Goal: Task Accomplishment & Management: Complete application form

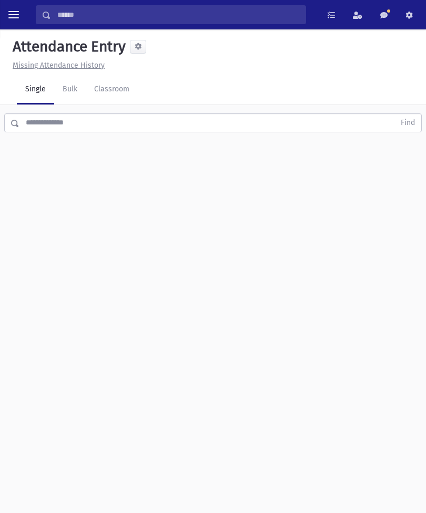
click at [109, 90] on link "Classroom" at bounding box center [112, 89] width 52 height 29
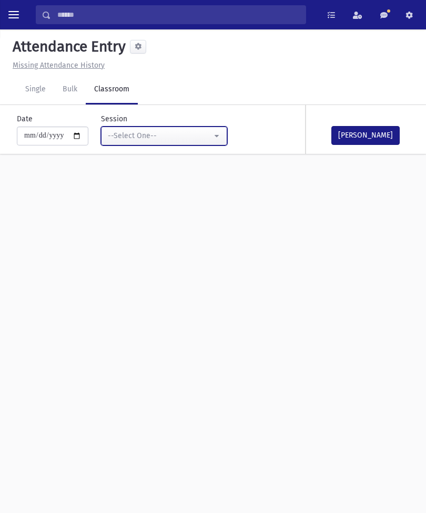
click at [179, 140] on div "--Select One--" at bounding box center [160, 135] width 104 height 11
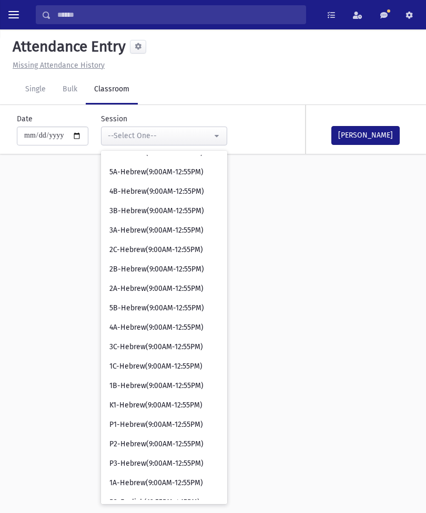
scroll to position [239, 0]
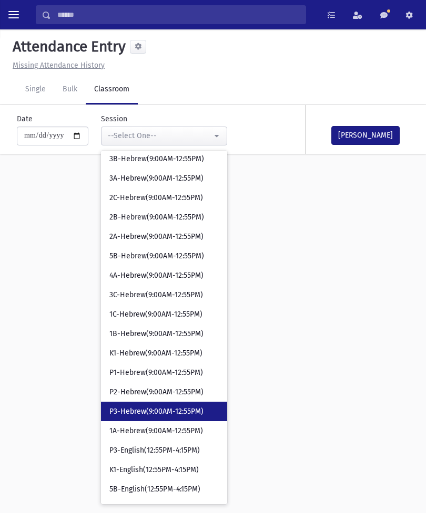
click at [141, 403] on link "P3-Hebrew(9:00AM-12:55PM)" at bounding box center [164, 411] width 126 height 19
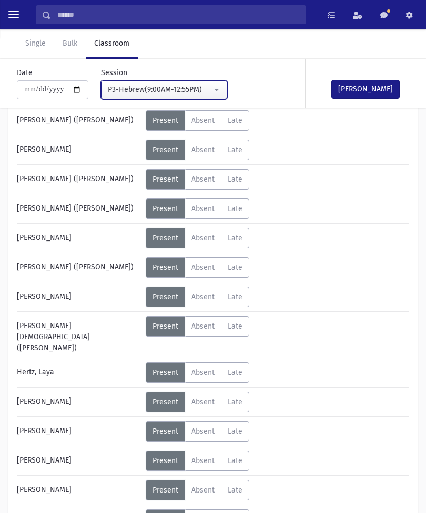
scroll to position [143, 0]
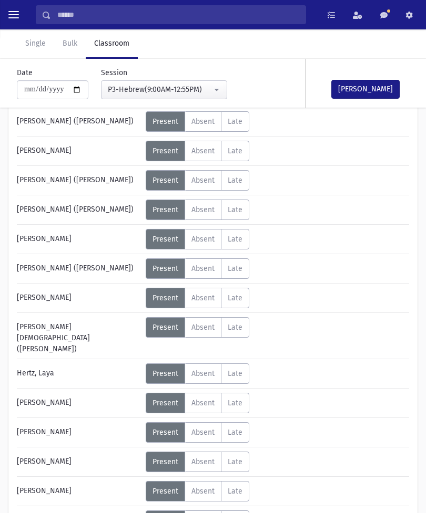
click at [205, 513] on span "Absent" at bounding box center [202, 520] width 23 height 9
click at [361, 87] on button "[PERSON_NAME]" at bounding box center [365, 89] width 68 height 19
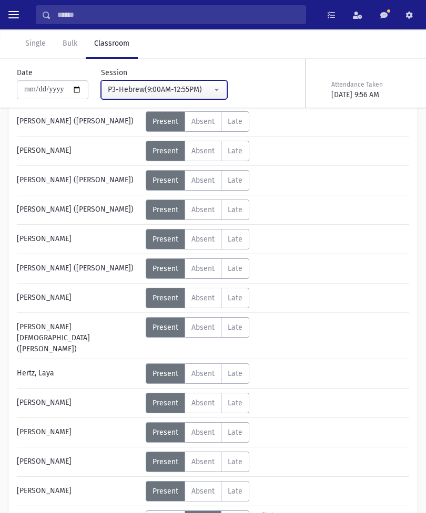
click at [180, 93] on div "P3-Hebrew(9:00AM-12:55PM)" at bounding box center [160, 89] width 104 height 11
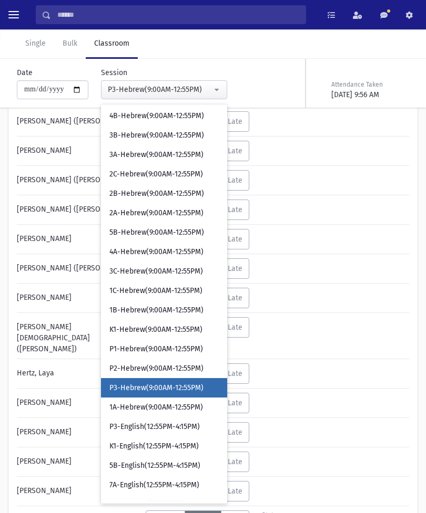
scroll to position [217, 0]
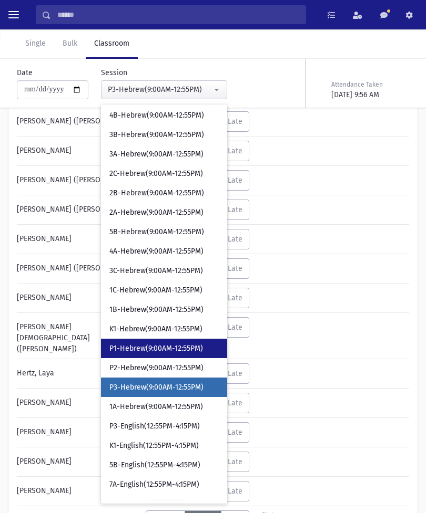
click at [151, 352] on span "P1-Hebrew(9:00AM-12:55PM)" at bounding box center [156, 349] width 94 height 11
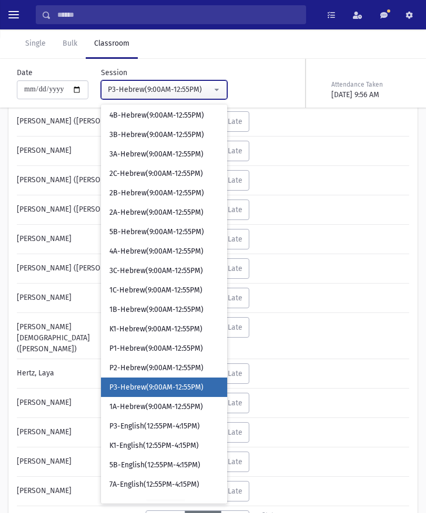
scroll to position [24, 0]
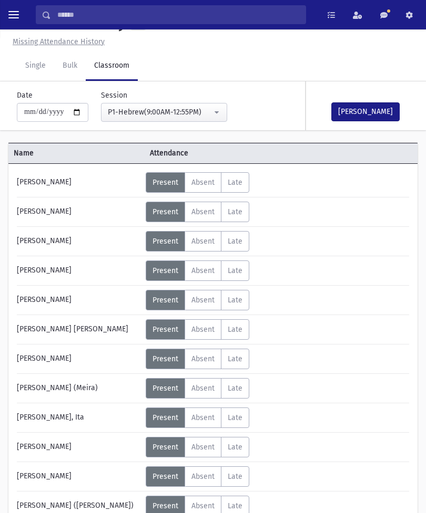
click at [208, 502] on span "Absent" at bounding box center [202, 506] width 23 height 9
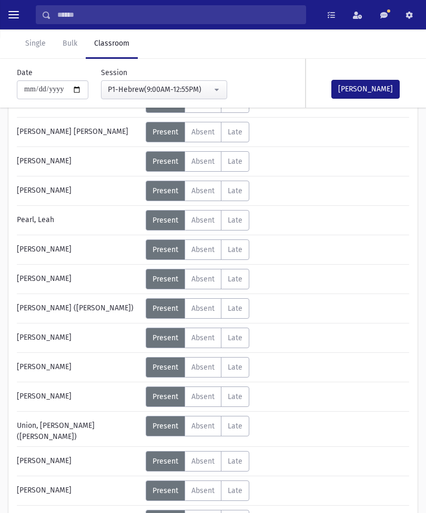
scroll to position [499, 0]
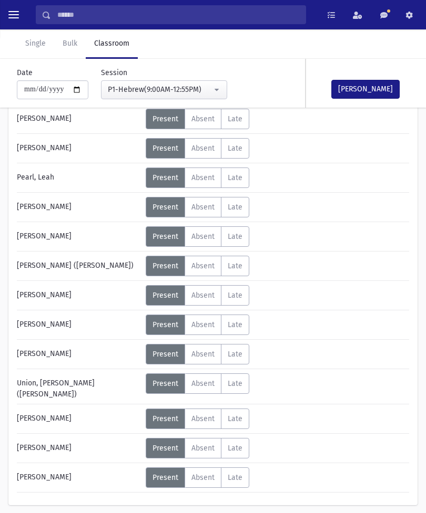
click at [201, 473] on span "Absent" at bounding box center [202, 477] width 23 height 9
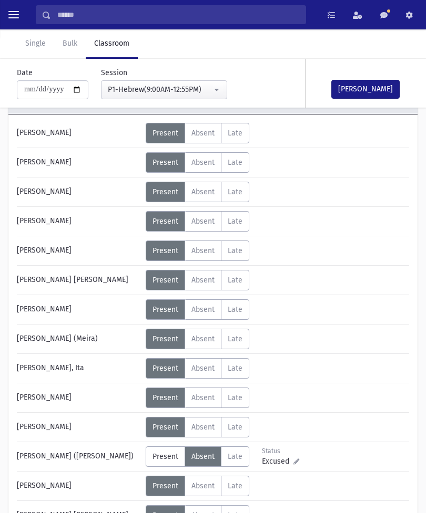
scroll to position [0, 0]
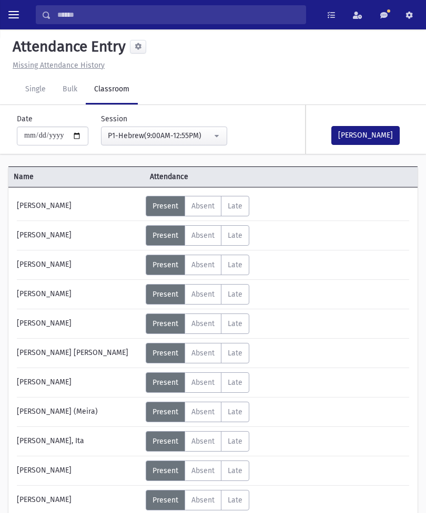
click at [366, 131] on button "[PERSON_NAME]" at bounding box center [365, 135] width 68 height 19
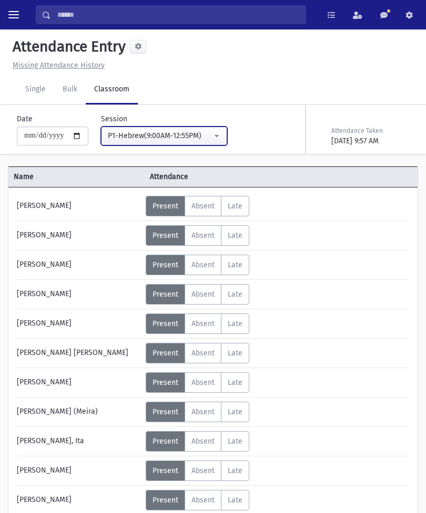
click at [185, 132] on div "P1-Hebrew(9:00AM-12:55PM)" at bounding box center [160, 135] width 104 height 11
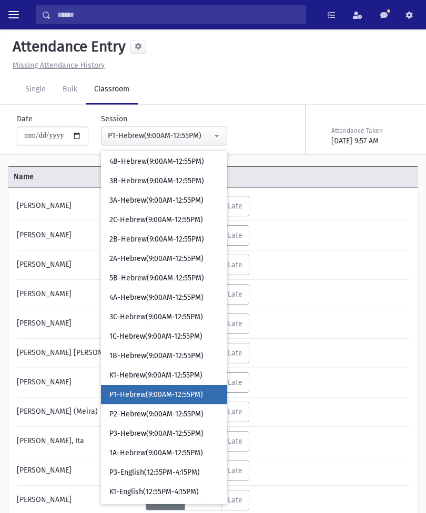
scroll to position [284, 0]
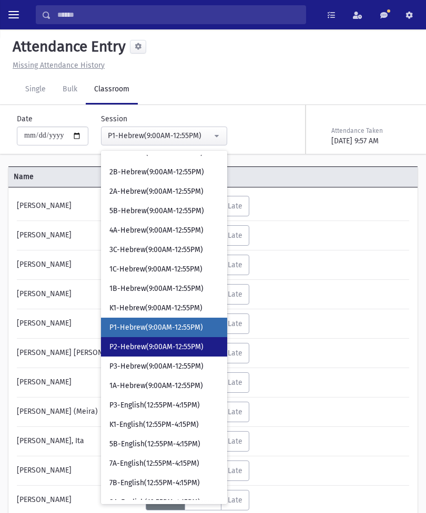
click at [148, 341] on link "P2-Hebrew(9:00AM-12:55PM)" at bounding box center [164, 346] width 126 height 19
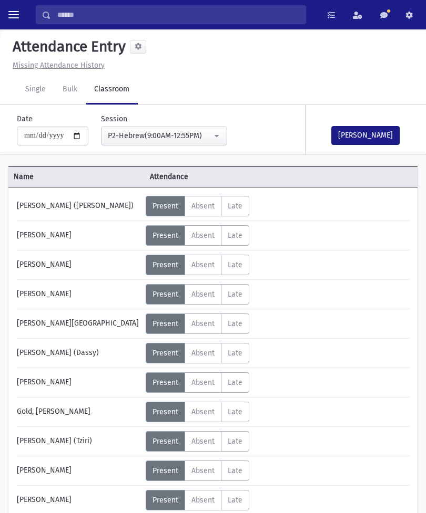
click at [367, 137] on button "[PERSON_NAME]" at bounding box center [365, 135] width 68 height 19
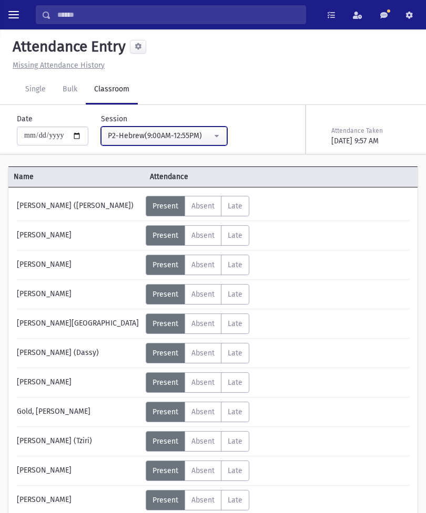
click at [186, 138] on div "P2-Hebrew(9:00AM-12:55PM)" at bounding box center [160, 135] width 104 height 11
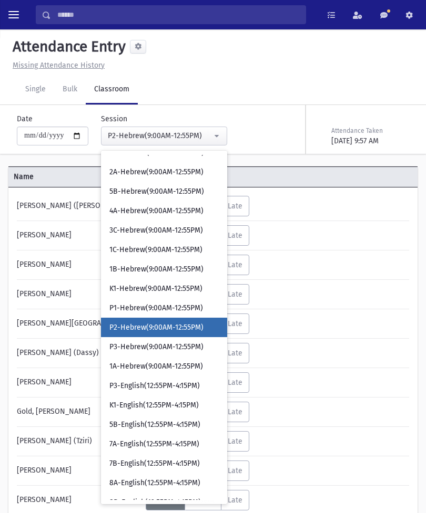
click at [336, 261] on div "Status Excused Admin: Present P Absent A L" at bounding box center [276, 265] width 261 height 20
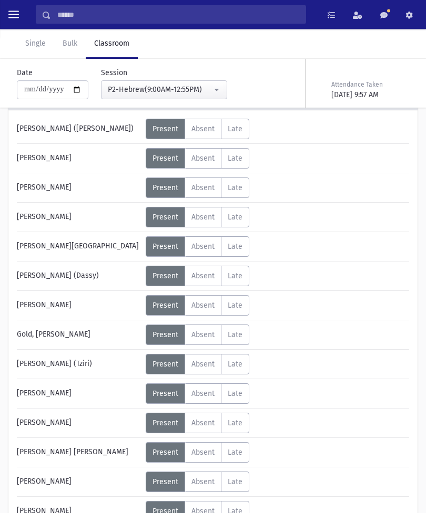
scroll to position [77, 0]
click at [201, 423] on span "Absent" at bounding box center [202, 423] width 23 height 9
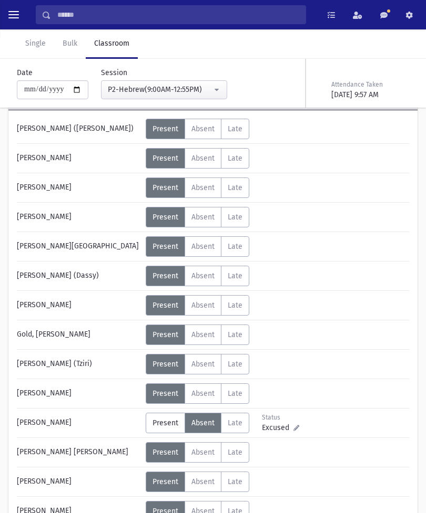
click at [175, 422] on span "Present" at bounding box center [165, 423] width 26 height 9
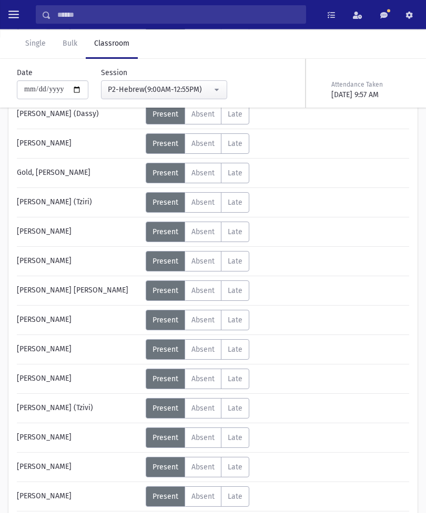
scroll to position [238, 0]
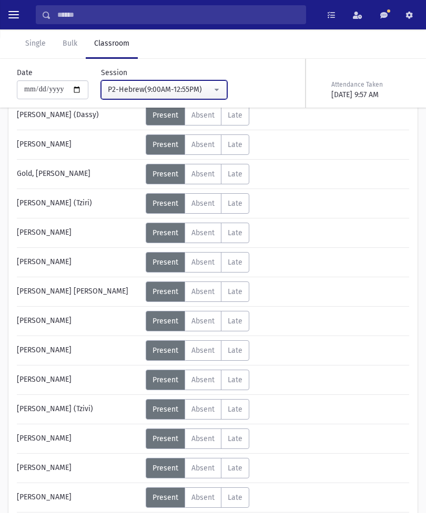
click at [173, 97] on button "P2-Hebrew(9:00AM-12:55PM)" at bounding box center [164, 89] width 126 height 19
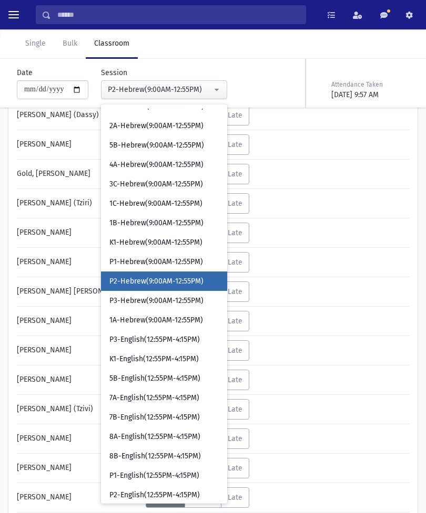
scroll to position [281, 0]
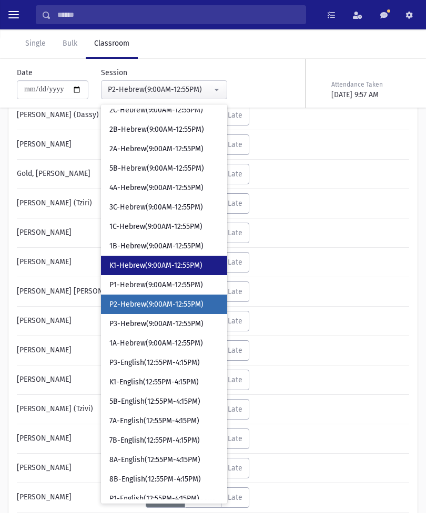
click at [150, 267] on span "K1-Hebrew(9:00AM-12:55PM)" at bounding box center [155, 266] width 93 height 11
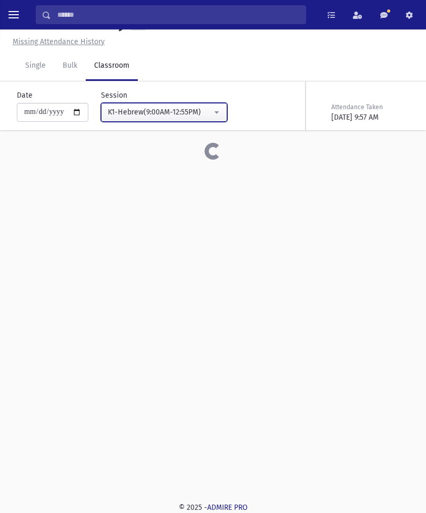
scroll to position [24, 0]
click at [189, 107] on div "K1-Hebrew(9:00AM-12:55PM)" at bounding box center [160, 112] width 104 height 11
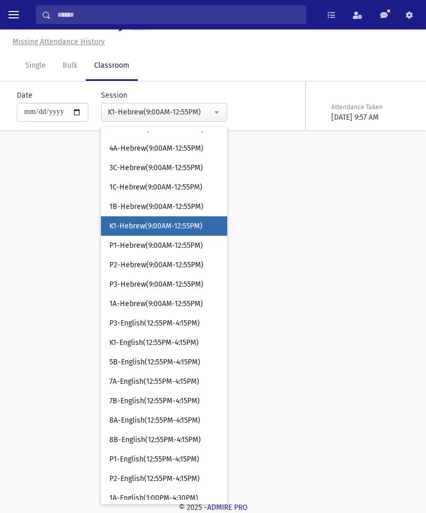
scroll to position [358, 0]
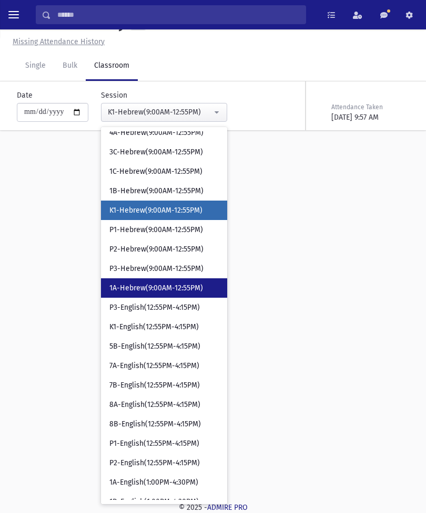
click at [158, 288] on span "1A-Hebrew(9:00AM-12:55PM)" at bounding box center [156, 288] width 94 height 11
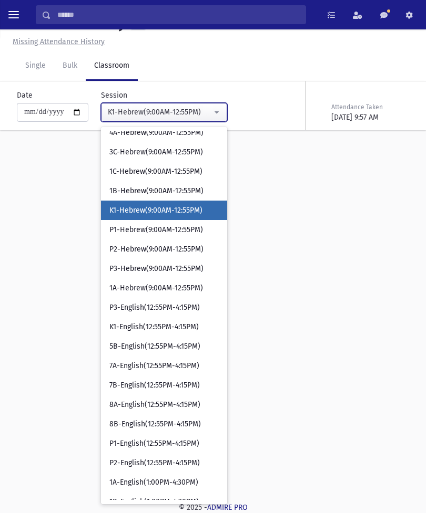
select select "****"
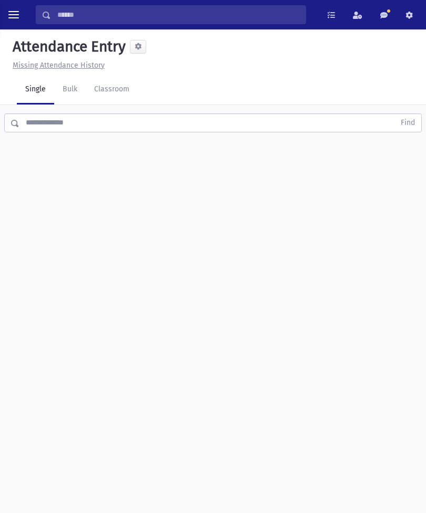
click at [117, 91] on link "Classroom" at bounding box center [112, 89] width 52 height 29
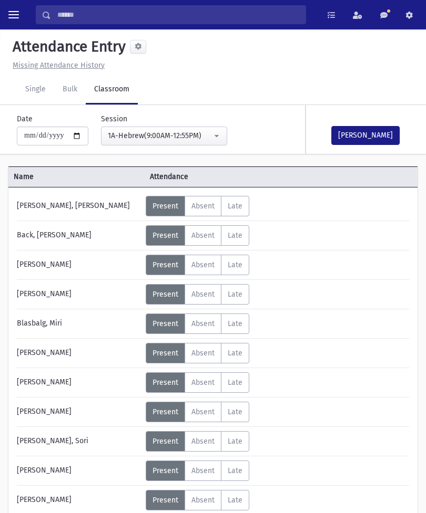
click at [362, 131] on button "[PERSON_NAME]" at bounding box center [365, 135] width 68 height 19
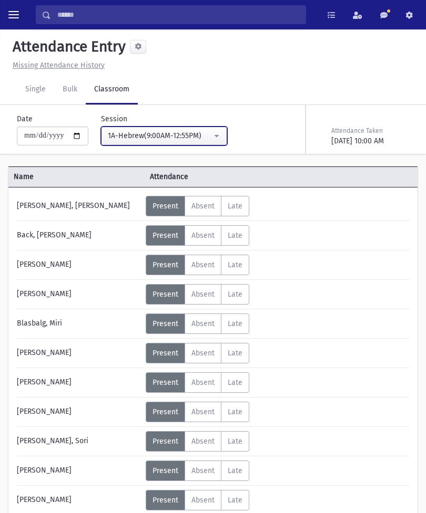
click at [170, 127] on button "1A-Hebrew(9:00AM-12:55PM)" at bounding box center [164, 136] width 126 height 19
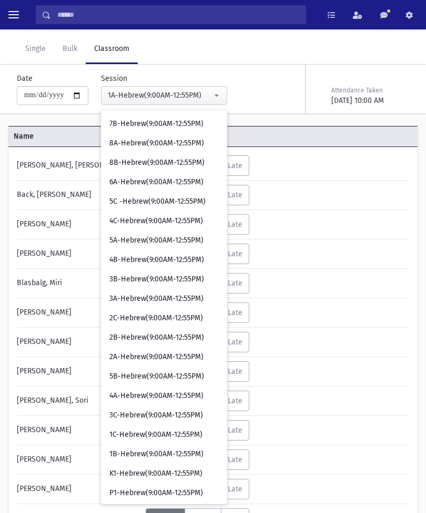
scroll to position [81, 0]
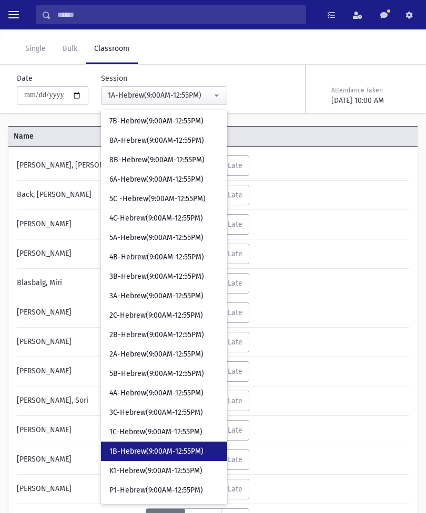
click at [150, 447] on span "1B-Hebrew(9:00AM-12:55PM)" at bounding box center [156, 452] width 94 height 11
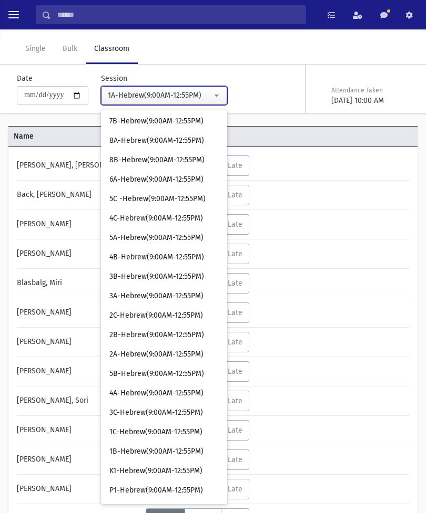
select select "****"
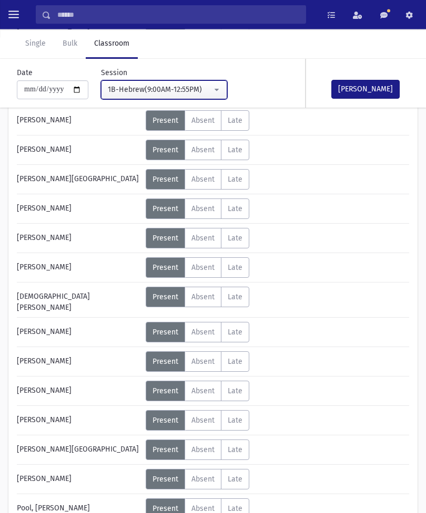
scroll to position [180, 0]
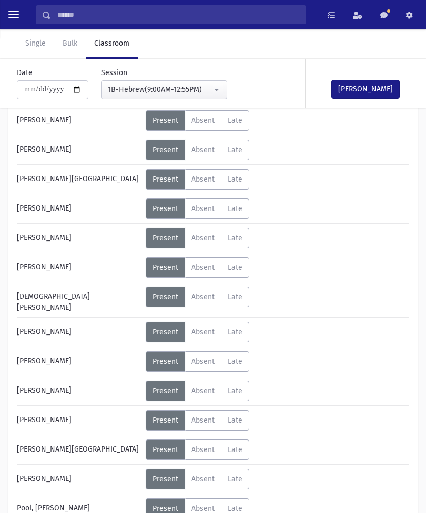
click at [202, 416] on span "Absent" at bounding box center [202, 420] width 23 height 9
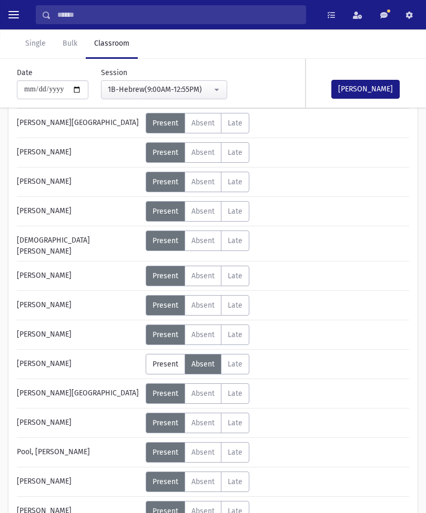
scroll to position [277, 0]
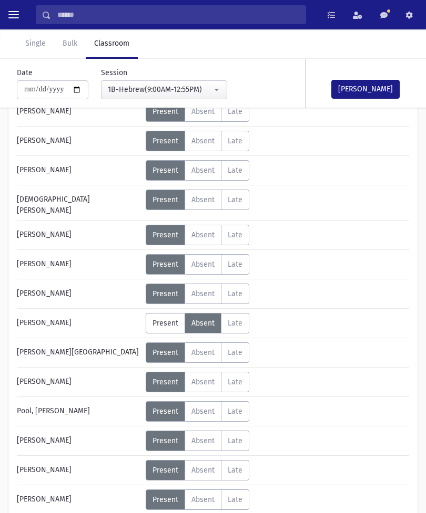
click at [199, 231] on span "Absent" at bounding box center [202, 235] width 23 height 9
click at [358, 88] on button "[PERSON_NAME]" at bounding box center [365, 89] width 68 height 19
click at [356, 91] on button "[PERSON_NAME]" at bounding box center [365, 89] width 68 height 19
click at [380, 93] on button "[PERSON_NAME]" at bounding box center [365, 89] width 68 height 19
click at [352, 91] on button "[PERSON_NAME]" at bounding box center [365, 89] width 68 height 19
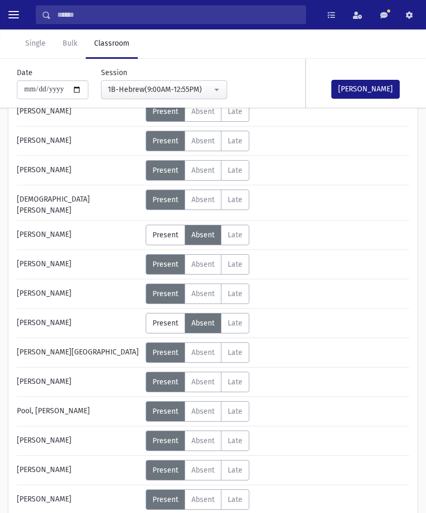
click at [369, 83] on button "[PERSON_NAME]" at bounding box center [365, 89] width 68 height 19
click at [367, 88] on button "[PERSON_NAME]" at bounding box center [365, 89] width 68 height 19
click at [358, 86] on button "[PERSON_NAME]" at bounding box center [365, 89] width 68 height 19
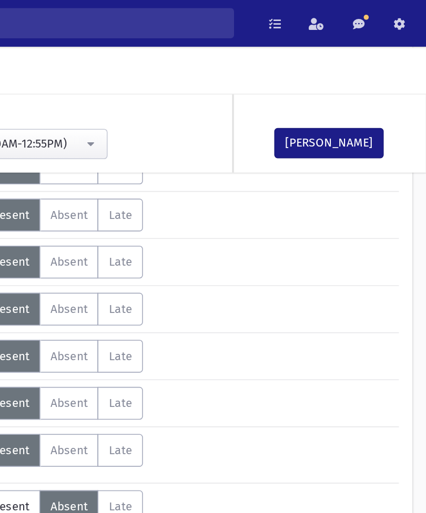
click at [331, 88] on button "[PERSON_NAME]" at bounding box center [365, 89] width 68 height 19
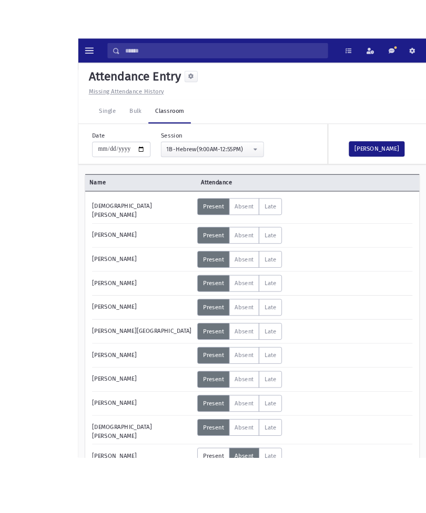
scroll to position [110, 0]
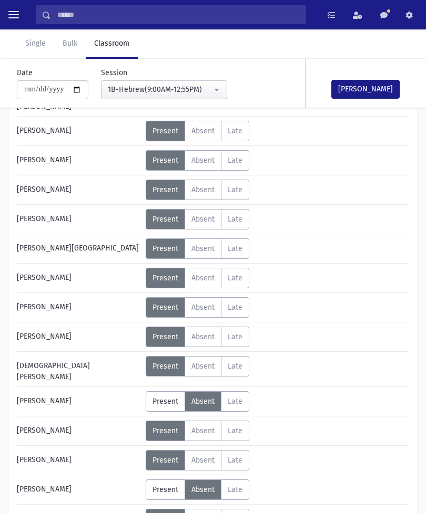
click at [355, 90] on button "[PERSON_NAME]" at bounding box center [365, 89] width 68 height 19
click at [365, 81] on button "[PERSON_NAME]" at bounding box center [365, 89] width 68 height 19
click at [362, 87] on button "[PERSON_NAME]" at bounding box center [365, 89] width 68 height 19
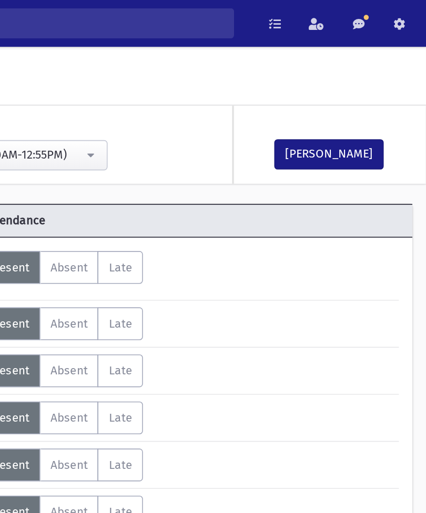
click at [331, 91] on button "[PERSON_NAME]" at bounding box center [365, 96] width 68 height 19
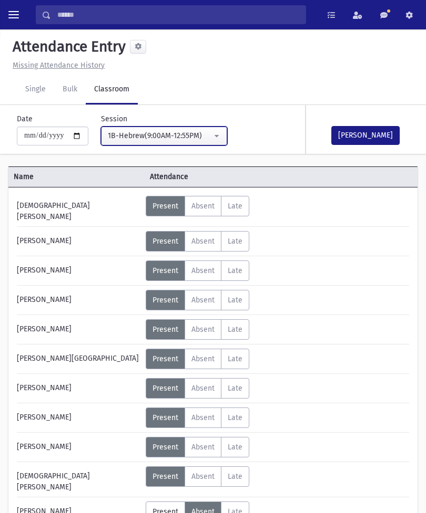
click at [191, 133] on div "1B-Hebrew(9:00AM-12:55PM)" at bounding box center [160, 135] width 104 height 11
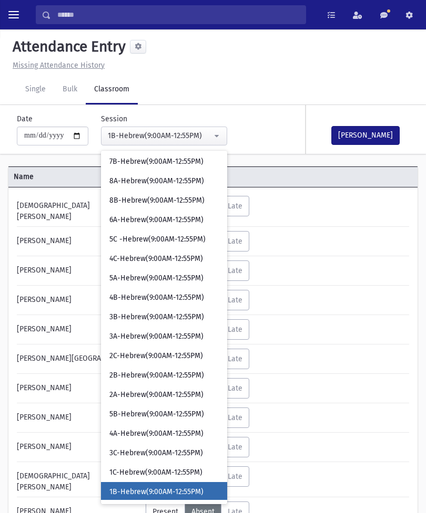
scroll to position [245, 0]
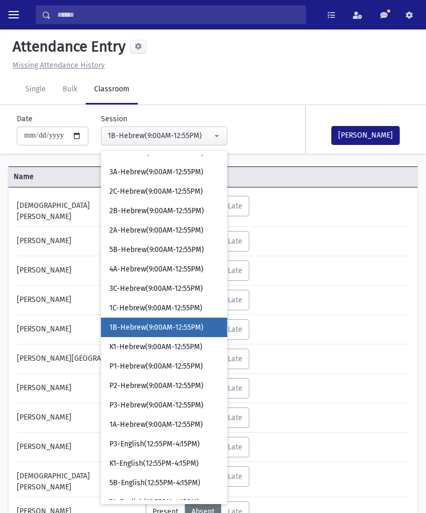
click at [356, 138] on button "[PERSON_NAME]" at bounding box center [365, 135] width 68 height 19
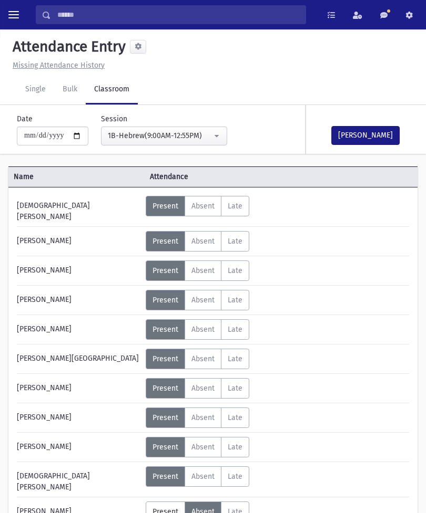
click at [359, 134] on button "[PERSON_NAME]" at bounding box center [365, 135] width 68 height 19
click at [356, 139] on button "[PERSON_NAME]" at bounding box center [365, 135] width 68 height 19
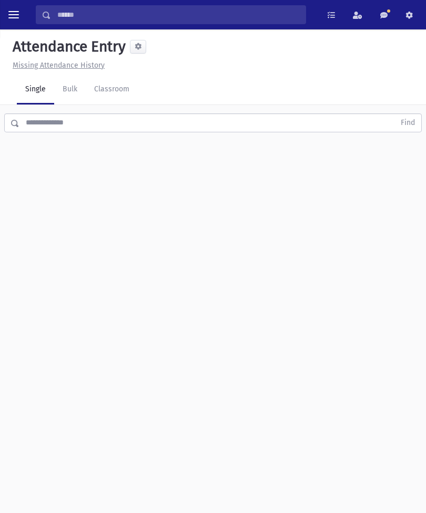
click at [115, 85] on link "Classroom" at bounding box center [112, 89] width 52 height 29
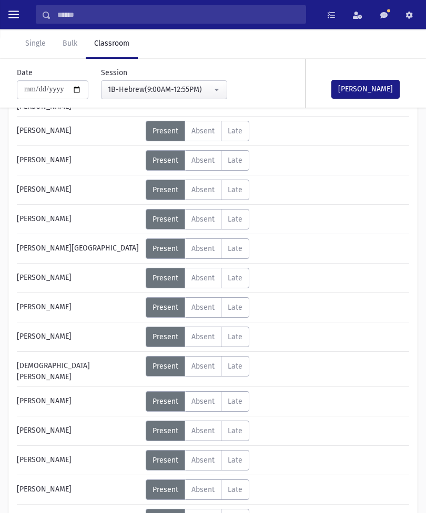
scroll to position [119, 0]
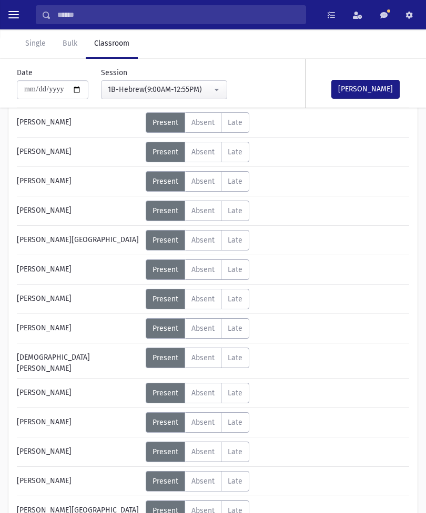
click at [200, 389] on span "Absent" at bounding box center [202, 393] width 23 height 9
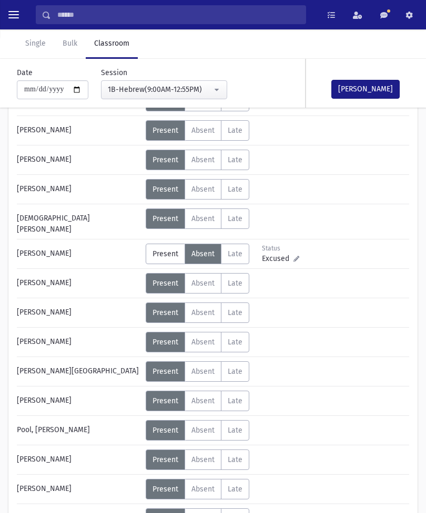
scroll to position [264, 0]
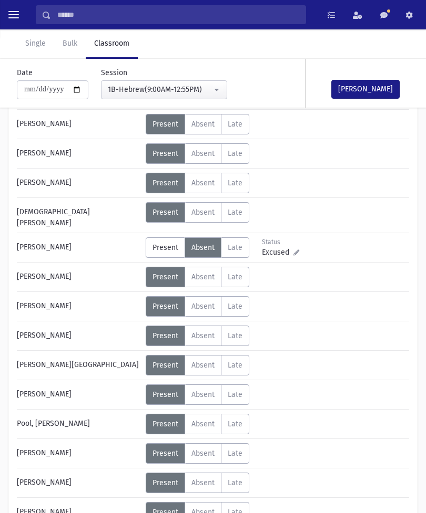
click at [201, 331] on span "Absent" at bounding box center [202, 335] width 23 height 9
click at [367, 90] on button "[PERSON_NAME]" at bounding box center [365, 89] width 68 height 19
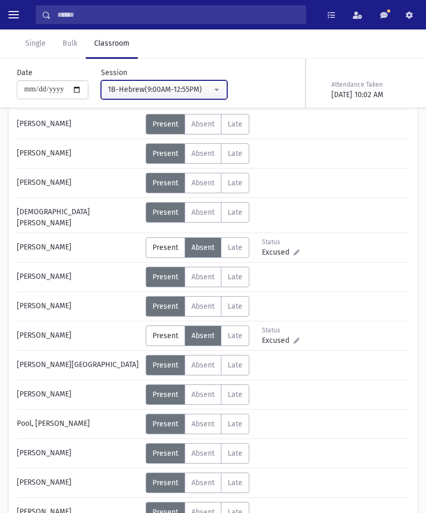
click at [178, 86] on div "1B-Hebrew(9:00AM-12:55PM)" at bounding box center [160, 89] width 104 height 11
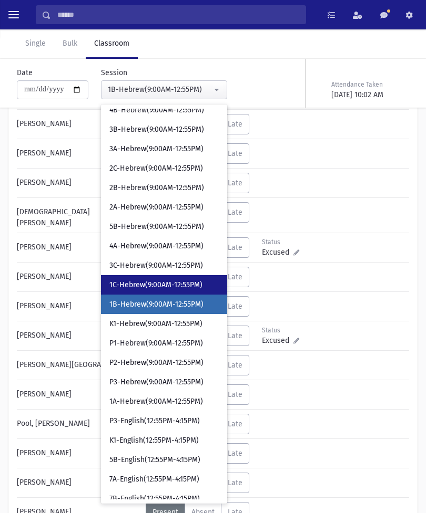
click at [163, 281] on span "1C-Hebrew(9:00AM-12:55PM)" at bounding box center [155, 285] width 93 height 11
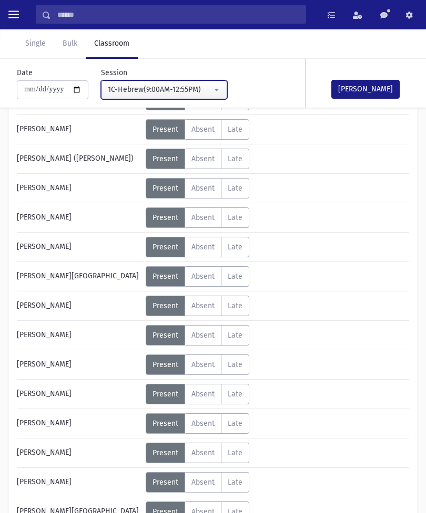
scroll to position [165, 0]
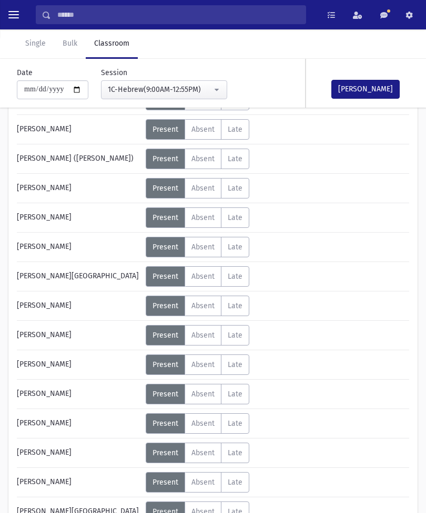
click at [206, 189] on span "Absent" at bounding box center [202, 188] width 23 height 9
click at [364, 84] on button "[PERSON_NAME]" at bounding box center [365, 89] width 68 height 19
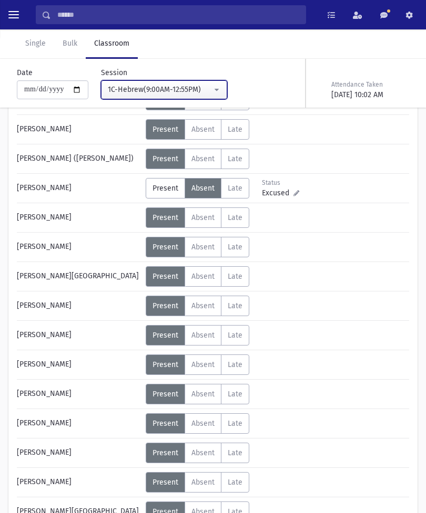
click at [188, 92] on div "1C-Hebrew(9:00AM-12:55PM)" at bounding box center [160, 89] width 104 height 11
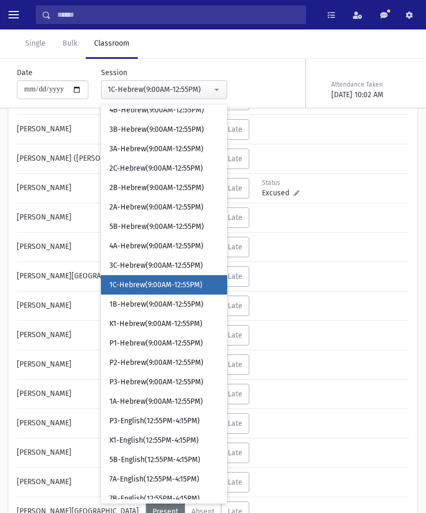
scroll to position [203, 0]
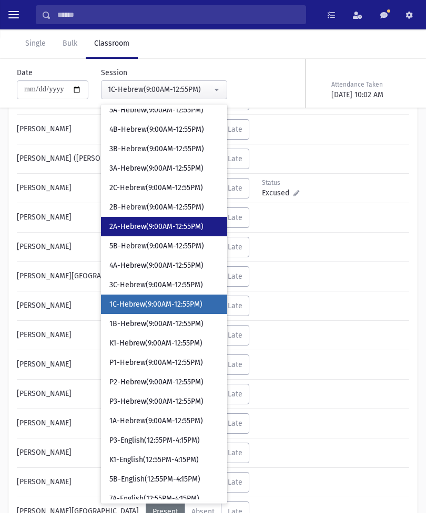
click at [149, 224] on span "2A-Hebrew(9:00AM-12:55PM)" at bounding box center [156, 227] width 94 height 11
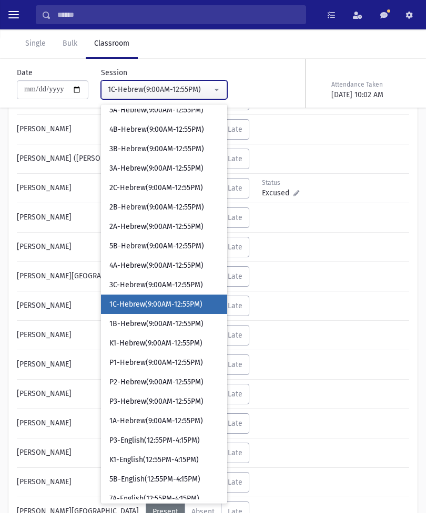
scroll to position [24, 0]
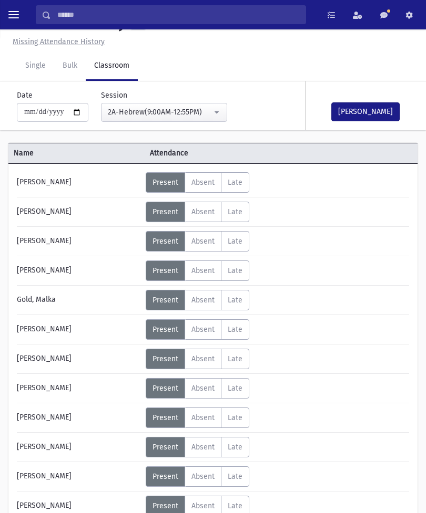
click at [203, 469] on label "Absent A" at bounding box center [202, 476] width 37 height 20
click at [365, 111] on button "[PERSON_NAME]" at bounding box center [365, 111] width 68 height 19
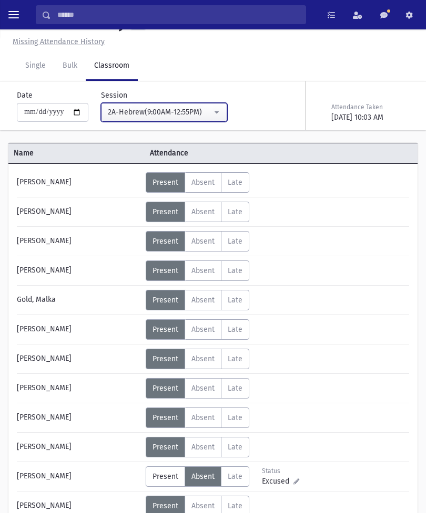
click at [180, 106] on button "2A-Hebrew(9:00AM-12:55PM)" at bounding box center [164, 112] width 126 height 19
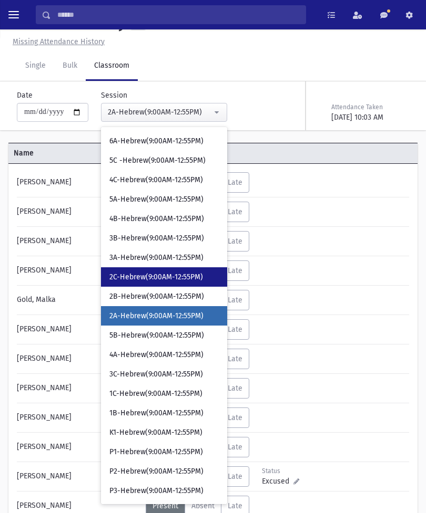
click at [158, 286] on link "2C-Hebrew(9:00AM-12:55PM)" at bounding box center [164, 276] width 126 height 19
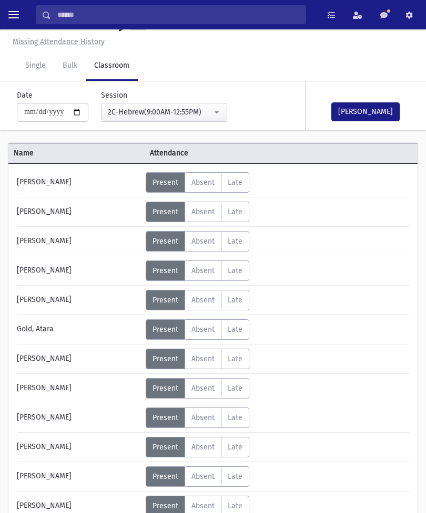
click at [361, 113] on button "[PERSON_NAME]" at bounding box center [365, 111] width 68 height 19
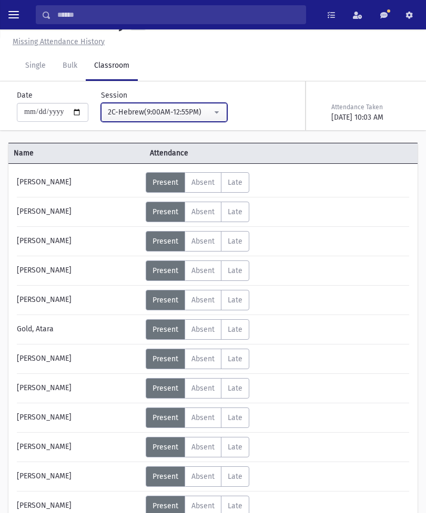
click at [186, 115] on div "2C-Hebrew(9:00AM-12:55PM)" at bounding box center [160, 112] width 104 height 11
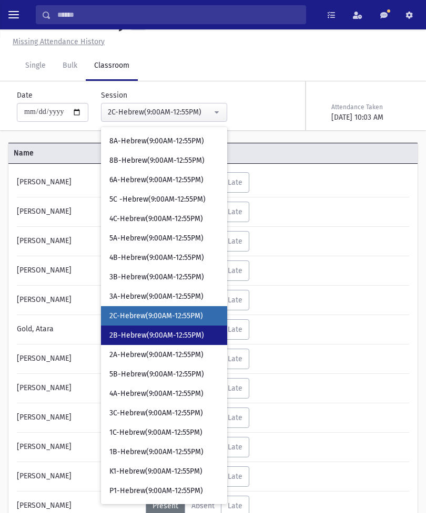
click at [148, 328] on link "2B-Hebrew(9:00AM-12:55PM)" at bounding box center [164, 335] width 126 height 19
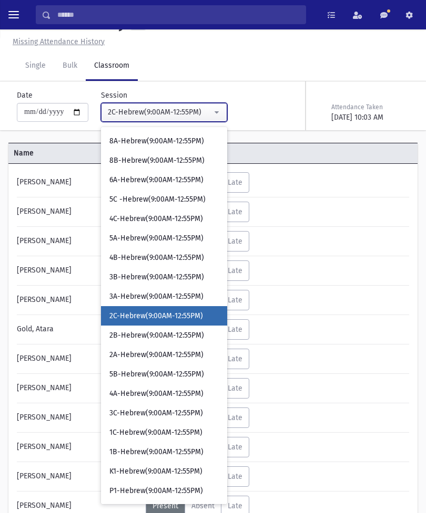
select select "****"
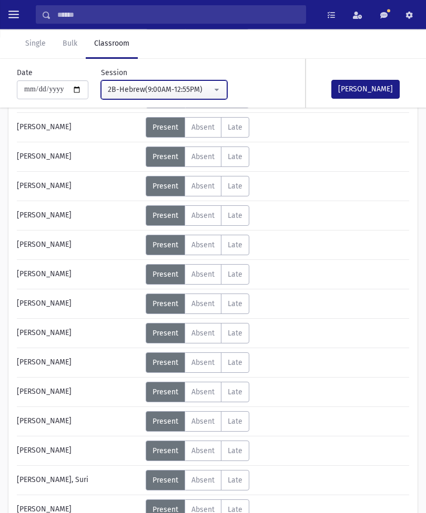
scroll to position [255, 0]
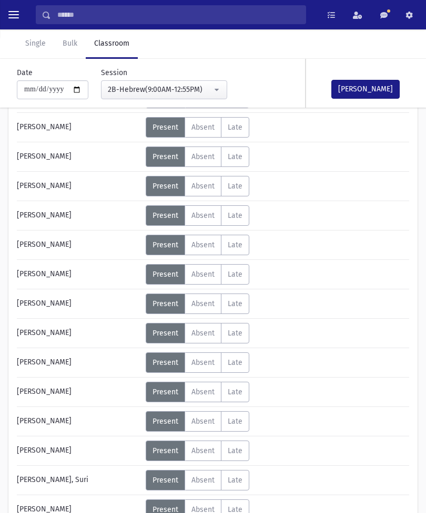
click at [200, 489] on div "Error ×" at bounding box center [212, 479] width 147 height 19
click at [209, 489] on div "Error ×" at bounding box center [212, 479] width 147 height 19
click at [208, 502] on label "Absent A" at bounding box center [202, 510] width 37 height 20
click at [356, 87] on button "[PERSON_NAME]" at bounding box center [365, 89] width 68 height 19
